Goal: Information Seeking & Learning: Stay updated

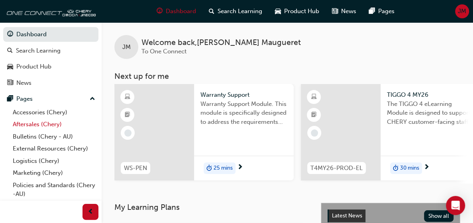
click at [34, 124] on link "Aftersales (Chery)" at bounding box center [54, 124] width 89 height 12
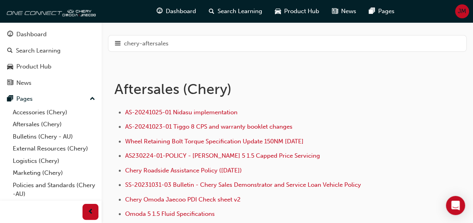
scroll to position [119, 0]
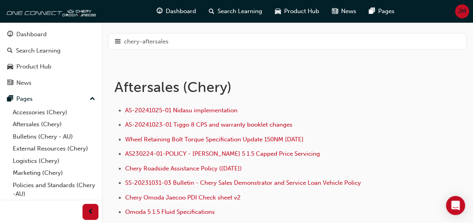
click at [0, 0] on div "Warranty (Chery - AU)" at bounding box center [0, 0] width 0 height 0
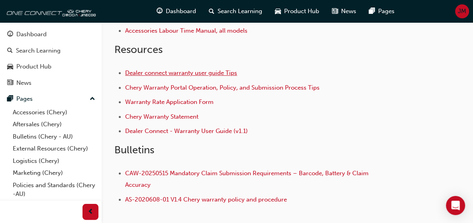
scroll to position [211, 0]
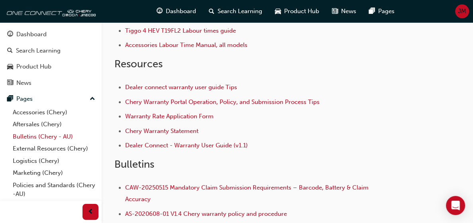
click at [35, 137] on link "Bulletins (Chery - AU)" at bounding box center [54, 137] width 89 height 12
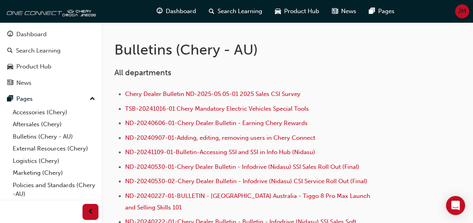
scroll to position [159, 0]
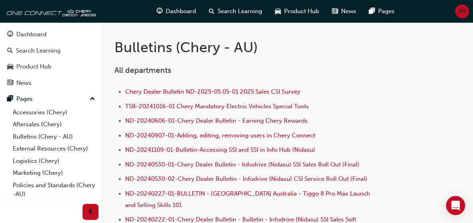
click at [0, 0] on div "Recall Campaign - Bulletins (Chery AU)" at bounding box center [0, 0] width 0 height 0
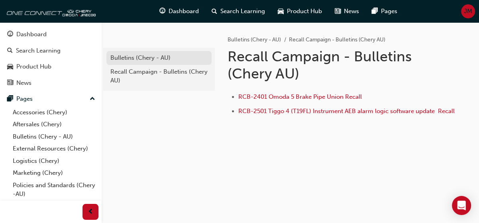
click at [140, 58] on div "Bulletins (Chery - AU)" at bounding box center [158, 57] width 97 height 9
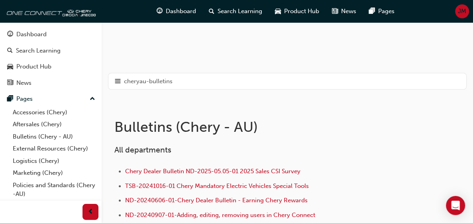
scroll to position [80, 0]
click at [0, 0] on div "Recall Campaign - Bulletins (Chery AU)" at bounding box center [0, 0] width 0 height 0
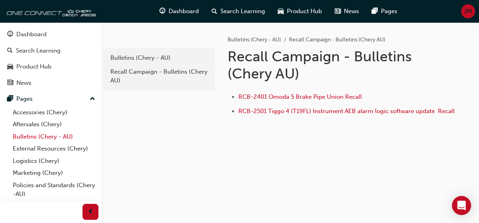
click at [29, 135] on link "Bulletins (Chery - AU)" at bounding box center [54, 137] width 89 height 12
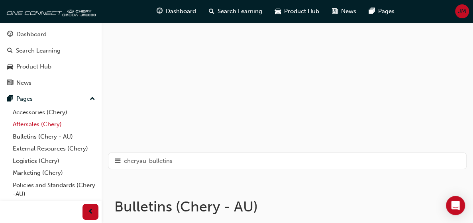
click at [31, 124] on link "Aftersales (Chery)" at bounding box center [54, 124] width 89 height 12
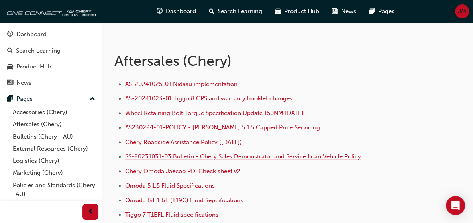
scroll to position [159, 0]
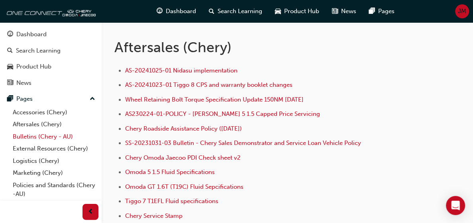
click at [27, 137] on link "Bulletins (Chery - AU)" at bounding box center [54, 137] width 89 height 12
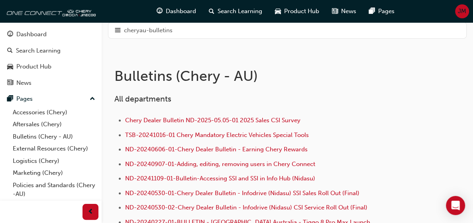
scroll to position [119, 0]
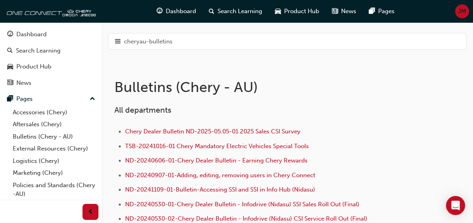
click at [0, 0] on div "Service Campaign - Bulletins (Chery - AU)" at bounding box center [0, 0] width 0 height 0
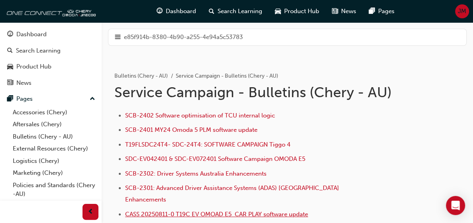
click at [276, 211] on span "CASS 20250811-0 T19C EV OMOAD E5 CAR PLAY software update" at bounding box center [216, 214] width 183 height 7
